Goal: Transaction & Acquisition: Book appointment/travel/reservation

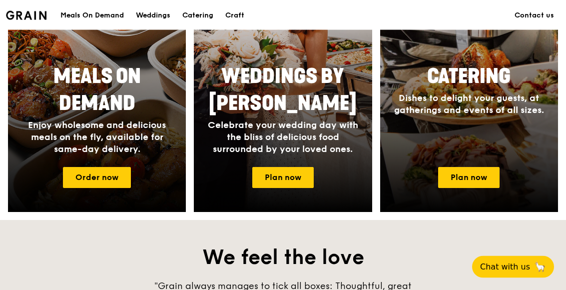
scroll to position [487, 0]
click at [469, 180] on link "Plan now" at bounding box center [468, 177] width 61 height 21
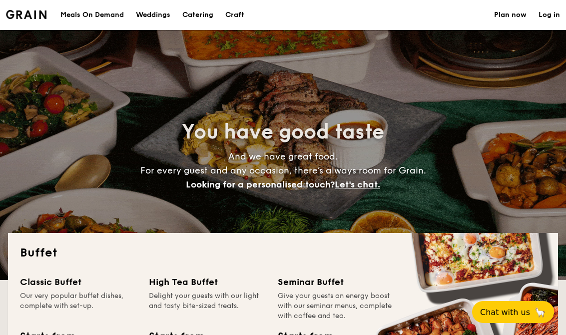
select select
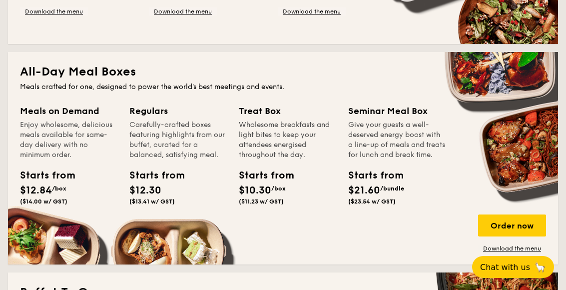
scroll to position [402, 0]
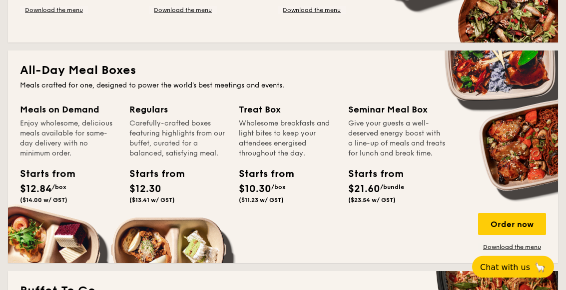
click at [265, 176] on div "Starts from" at bounding box center [261, 174] width 45 height 15
click at [258, 124] on div "Wholesome breakfasts and light bites to keep your attendees energised throughou…" at bounding box center [287, 139] width 97 height 40
click at [516, 219] on div "Order now" at bounding box center [512, 224] width 68 height 22
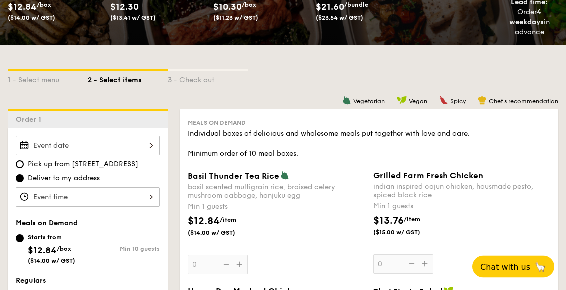
scroll to position [172, 0]
click at [63, 148] on div at bounding box center [88, 145] width 144 height 19
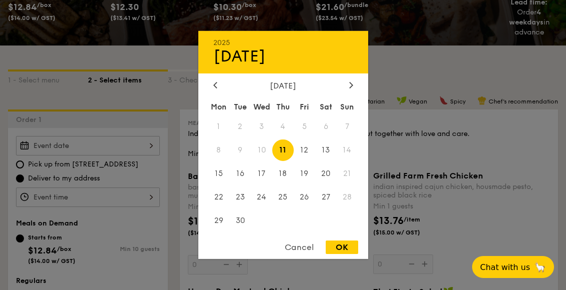
click at [39, 143] on div at bounding box center [283, 145] width 566 height 290
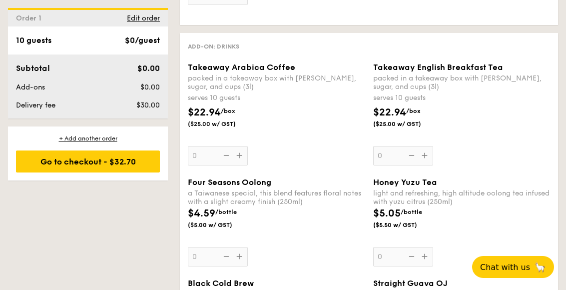
scroll to position [1311, 0]
